Goal: Transaction & Acquisition: Purchase product/service

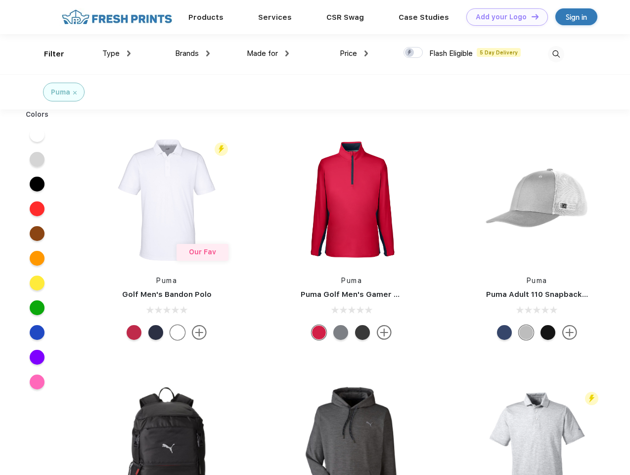
click at [503, 17] on link "Add your Logo Design Tool" at bounding box center [507, 16] width 82 height 17
click at [0, 0] on div "Design Tool" at bounding box center [0, 0] width 0 height 0
click at [531, 16] on link "Add your Logo Design Tool" at bounding box center [507, 16] width 82 height 17
click at [47, 54] on div "Filter" at bounding box center [54, 53] width 20 height 11
click at [117, 53] on span "Type" at bounding box center [110, 53] width 17 height 9
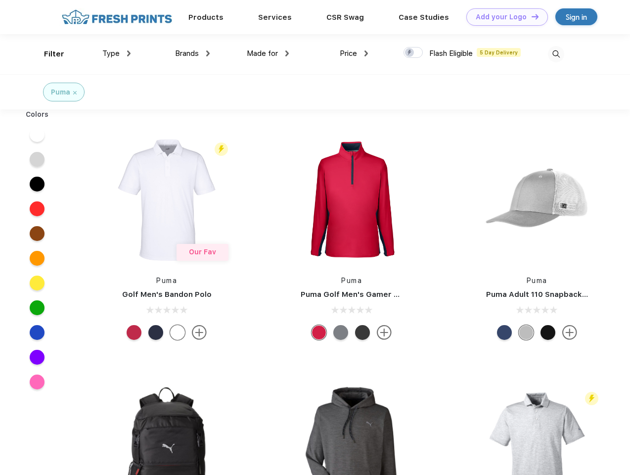
click at [192, 53] on span "Brands" at bounding box center [187, 53] width 24 height 9
click at [268, 53] on span "Made for" at bounding box center [262, 53] width 31 height 9
click at [354, 53] on span "Price" at bounding box center [348, 53] width 17 height 9
click at [413, 53] on div at bounding box center [412, 52] width 19 height 11
click at [410, 53] on input "checkbox" at bounding box center [406, 49] width 6 height 6
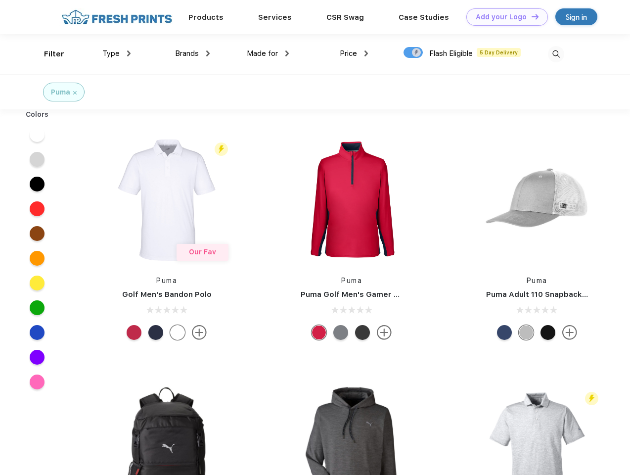
click at [556, 54] on img at bounding box center [556, 54] width 16 height 16
